Goal: Task Accomplishment & Management: Use online tool/utility

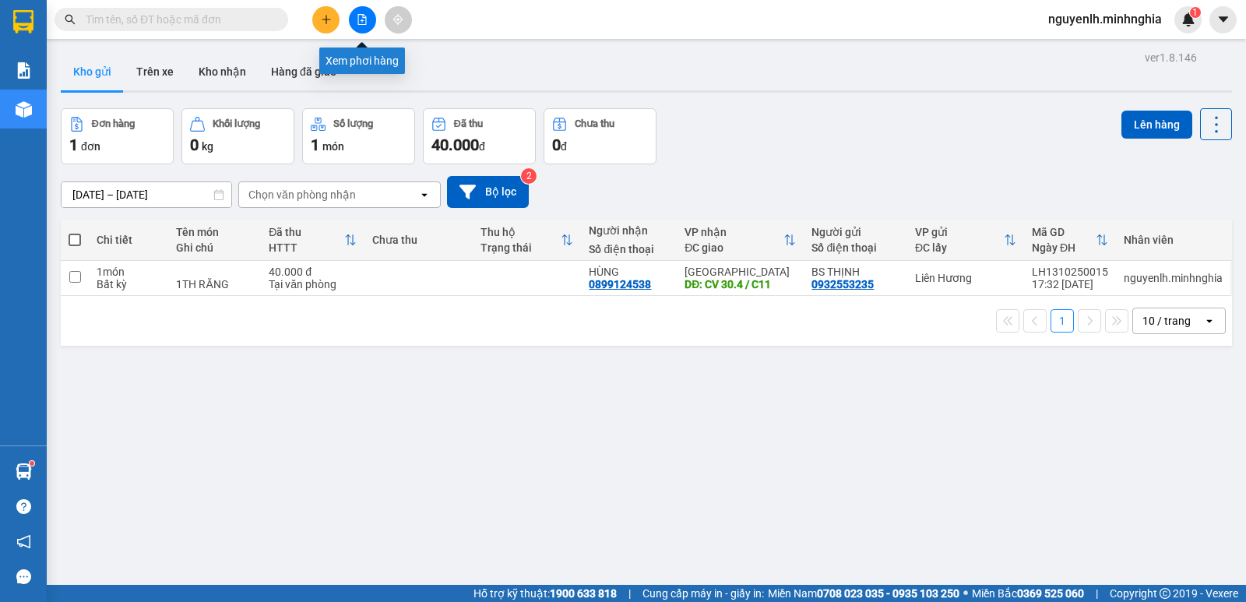
click at [361, 20] on icon "file-add" at bounding box center [362, 19] width 11 height 11
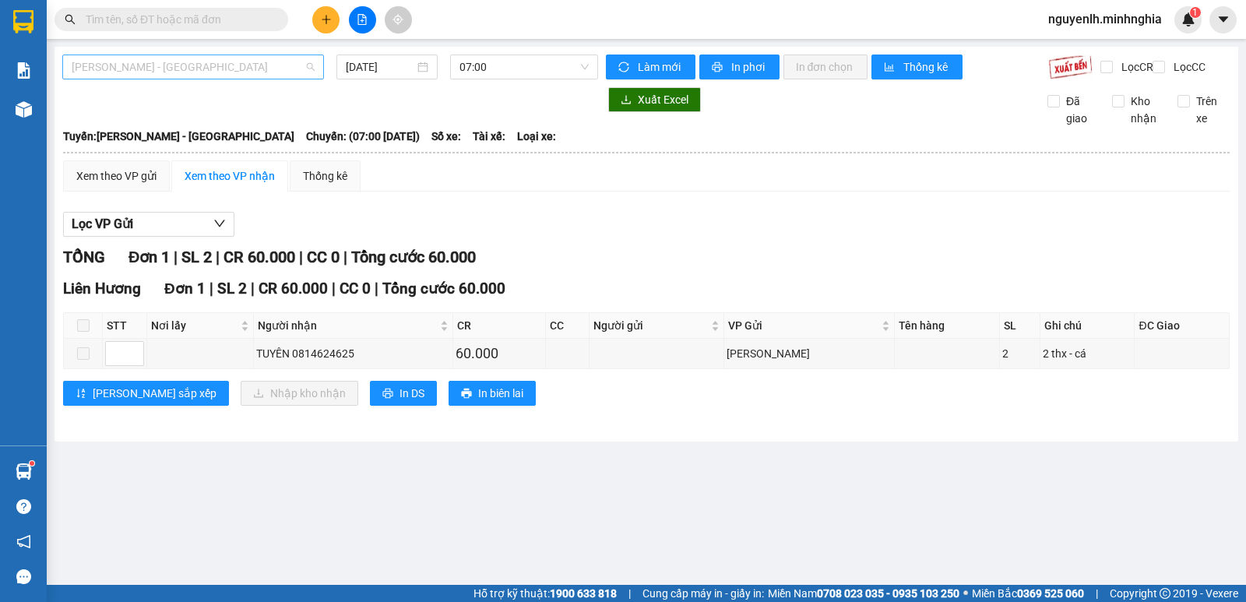
click at [276, 65] on span "[PERSON_NAME] - [GEOGRAPHIC_DATA]" at bounding box center [193, 66] width 243 height 23
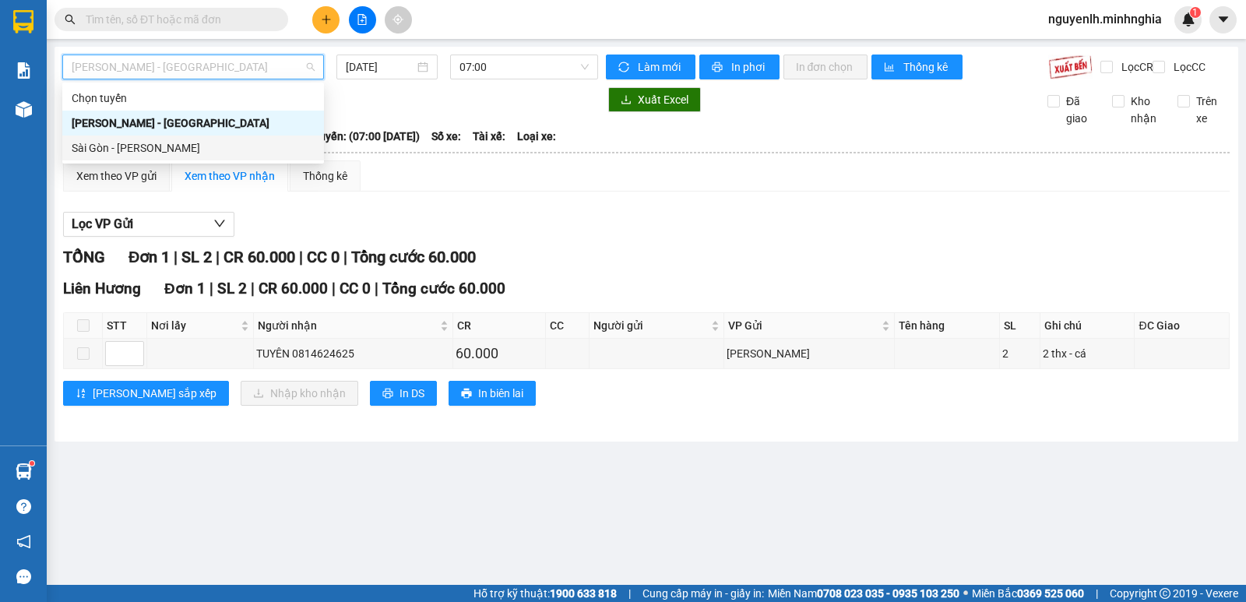
click at [256, 149] on div "Sài Gòn - [PERSON_NAME]" at bounding box center [193, 147] width 243 height 17
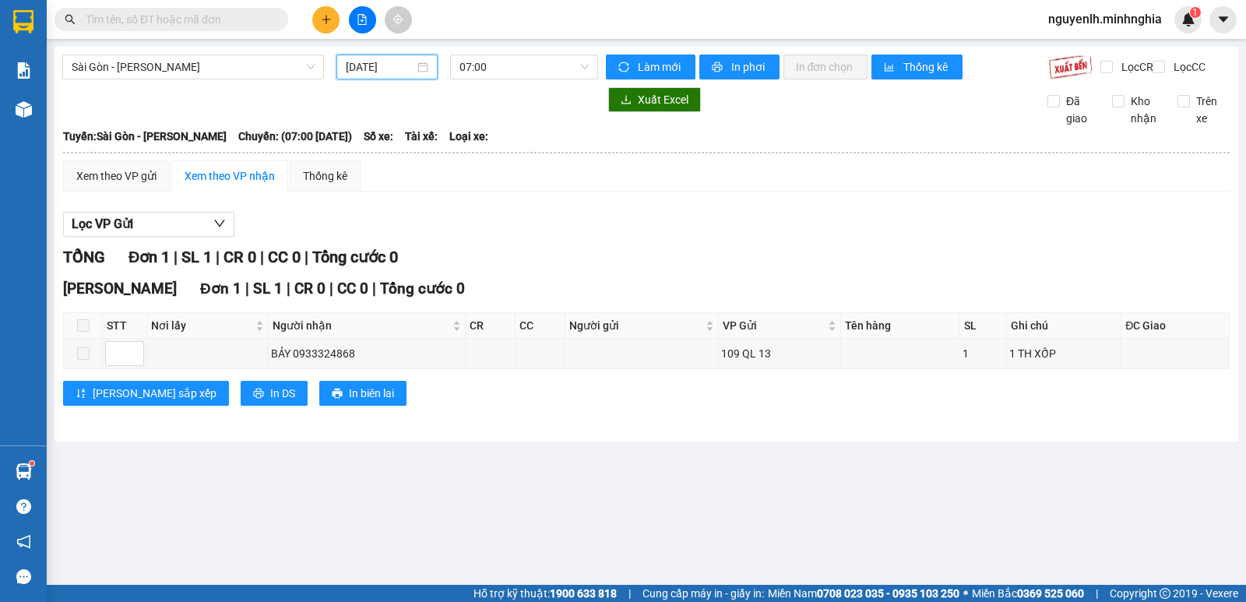
click at [384, 65] on input "[DATE]" at bounding box center [380, 66] width 69 height 17
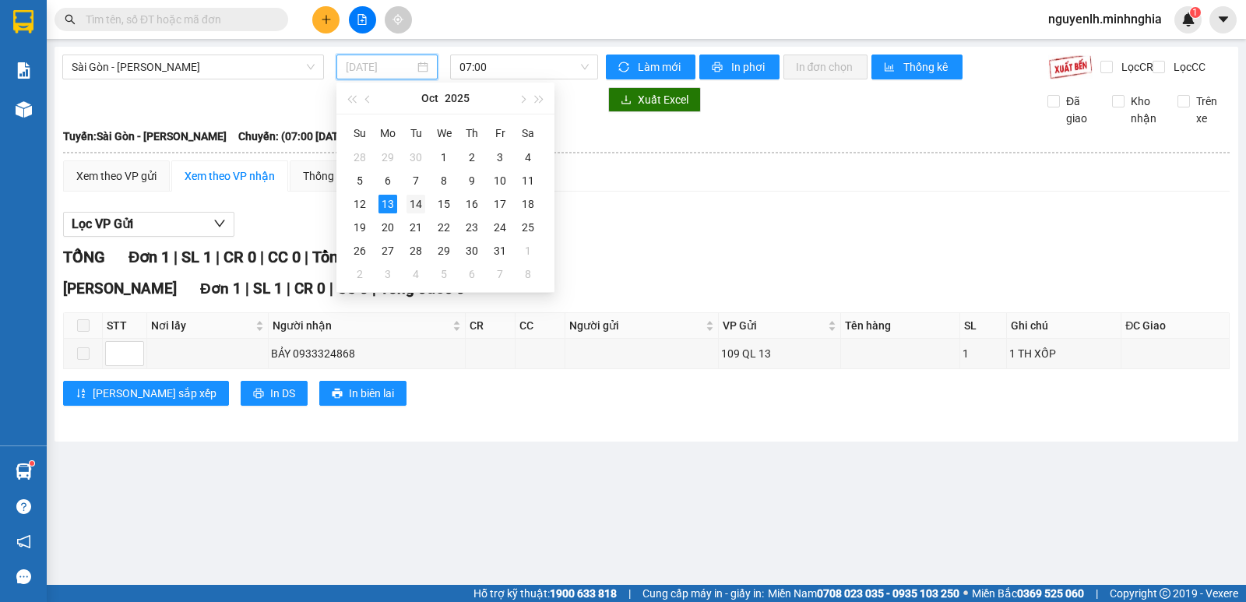
click at [411, 206] on div "14" at bounding box center [415, 204] width 19 height 19
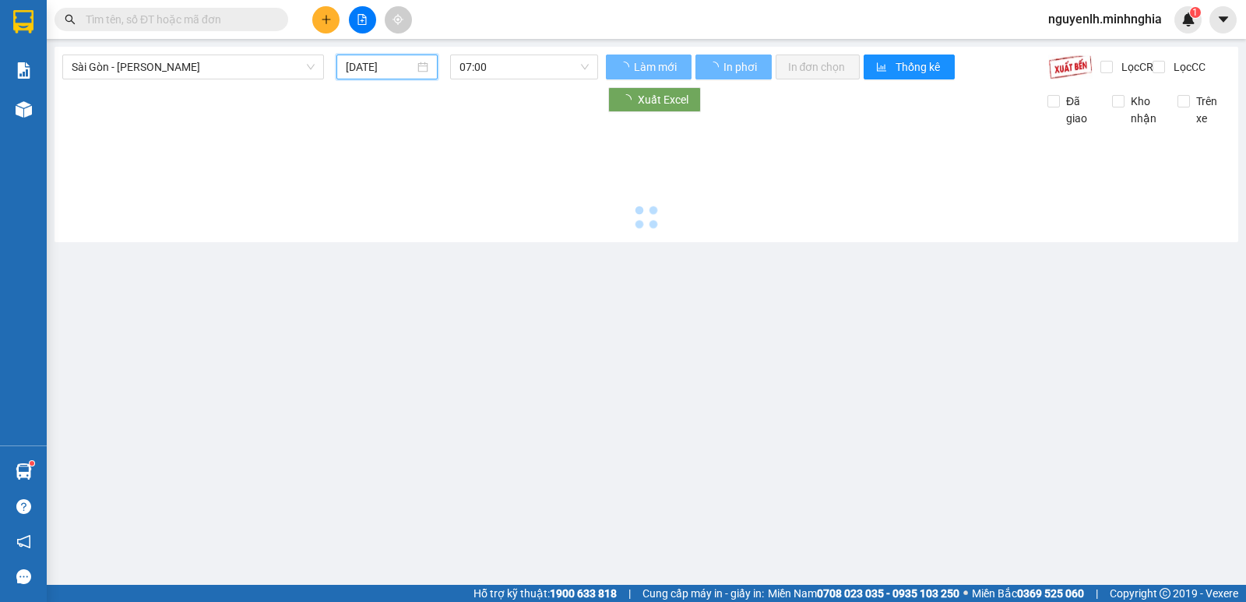
type input "[DATE]"
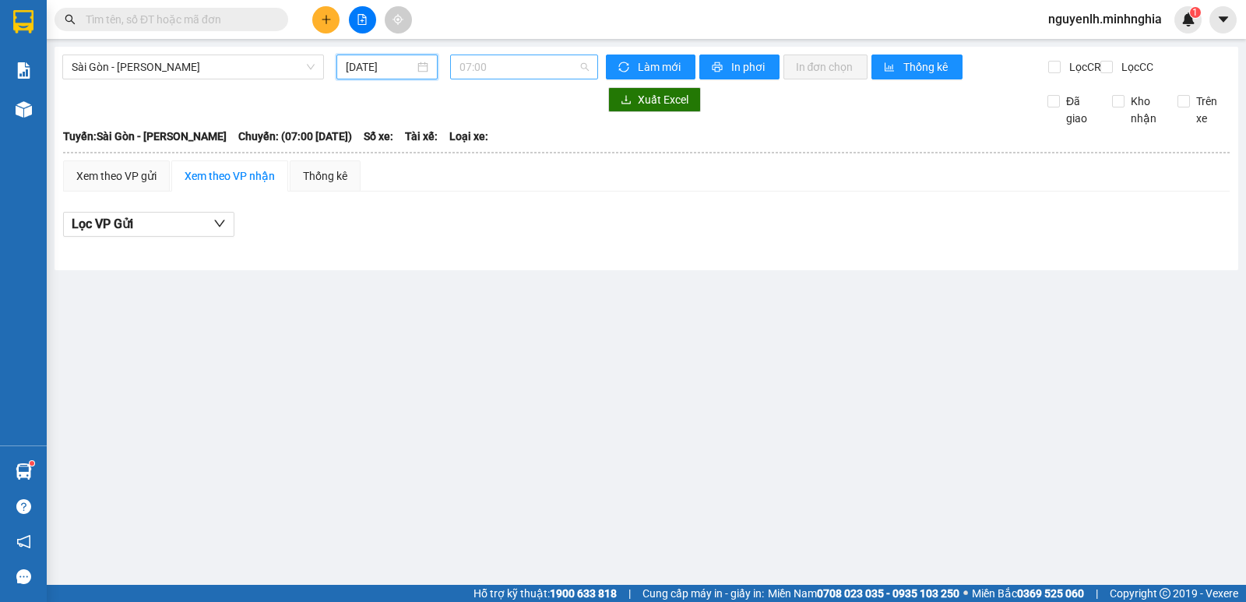
click at [512, 65] on span "07:00" at bounding box center [523, 66] width 128 height 23
click at [166, 79] on div "Sài Gòn - [PERSON_NAME] Rí [DATE] 07:00" at bounding box center [330, 67] width 536 height 25
